Goal: Information Seeking & Learning: Learn about a topic

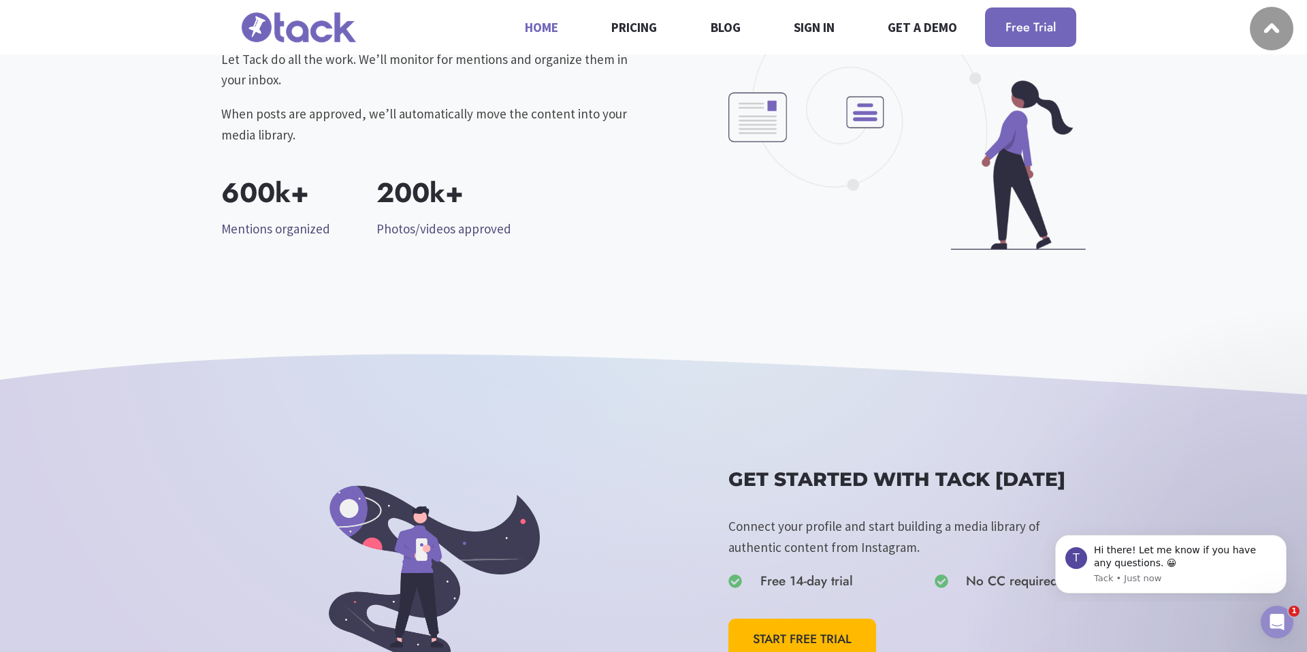
scroll to position [2043, 0]
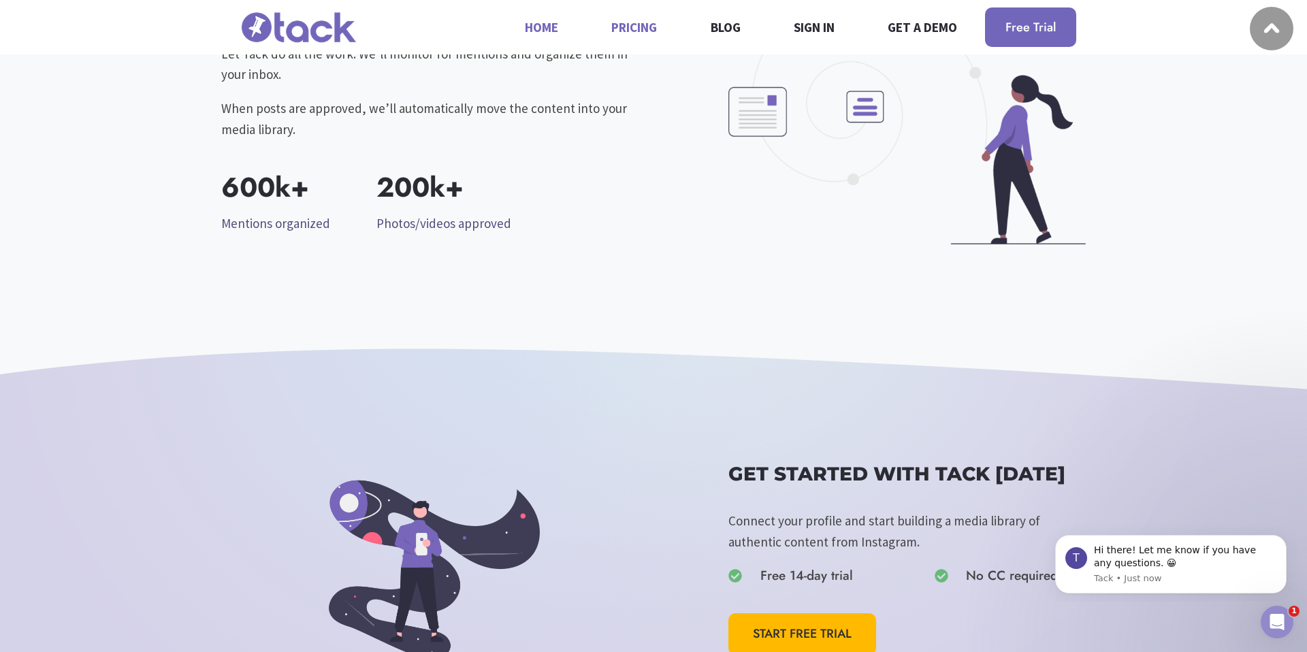
click at [618, 27] on link "Pricing" at bounding box center [634, 27] width 61 height 36
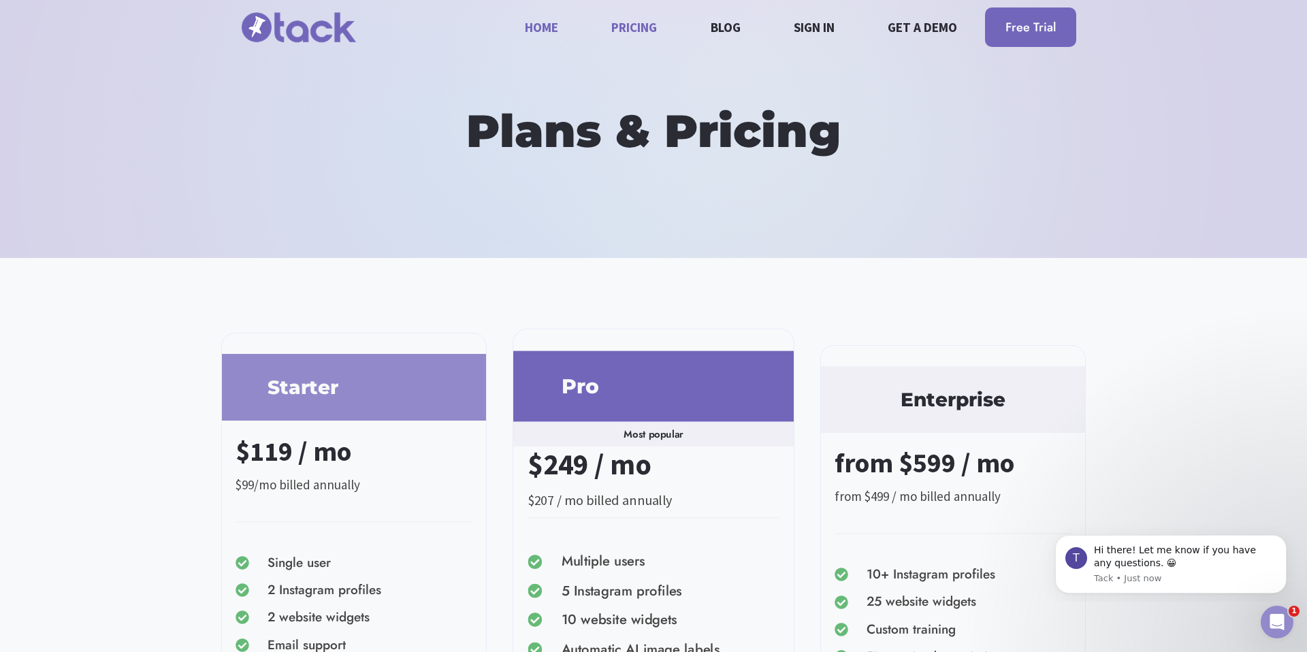
click at [543, 31] on link "Home" at bounding box center [541, 27] width 49 height 36
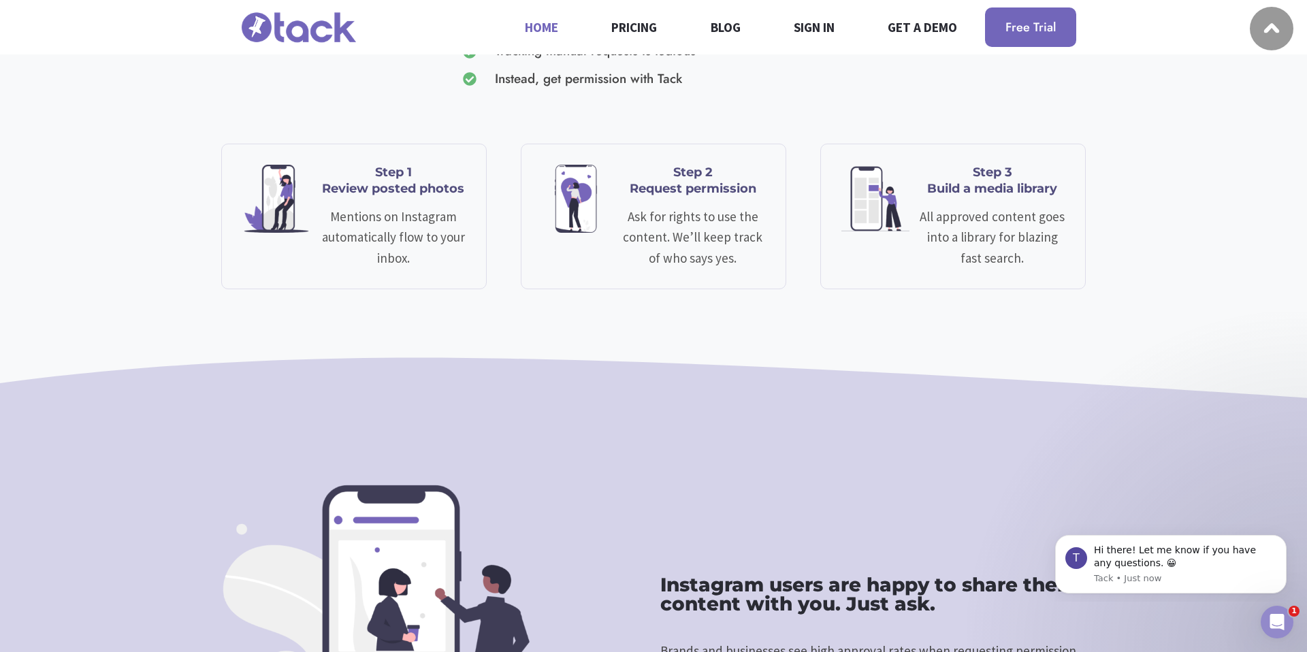
scroll to position [997, 0]
